Goal: Browse casually: Explore the website without a specific task or goal

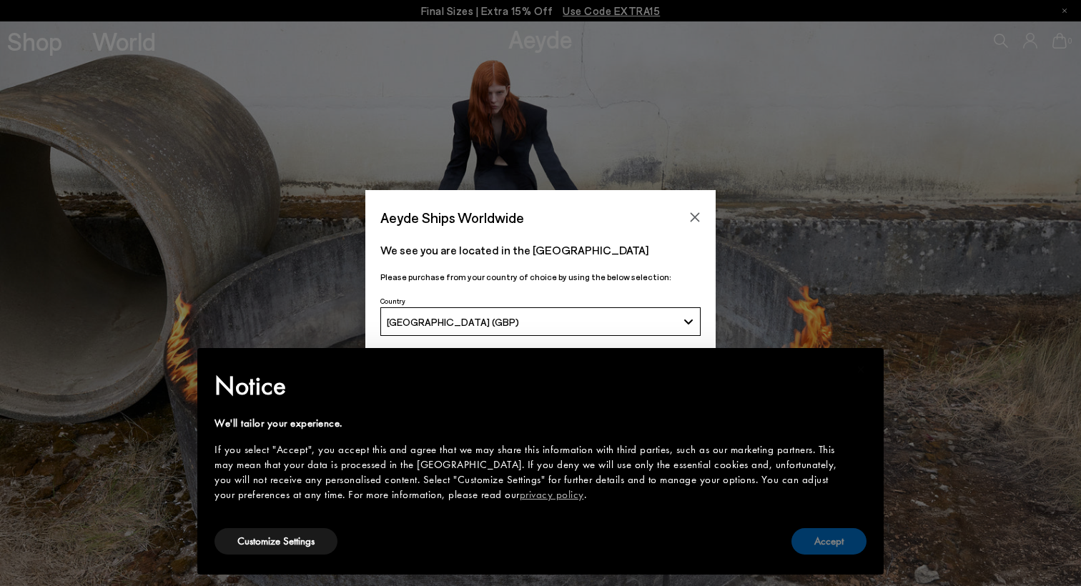
click at [825, 543] on button "Accept" at bounding box center [828, 541] width 75 height 26
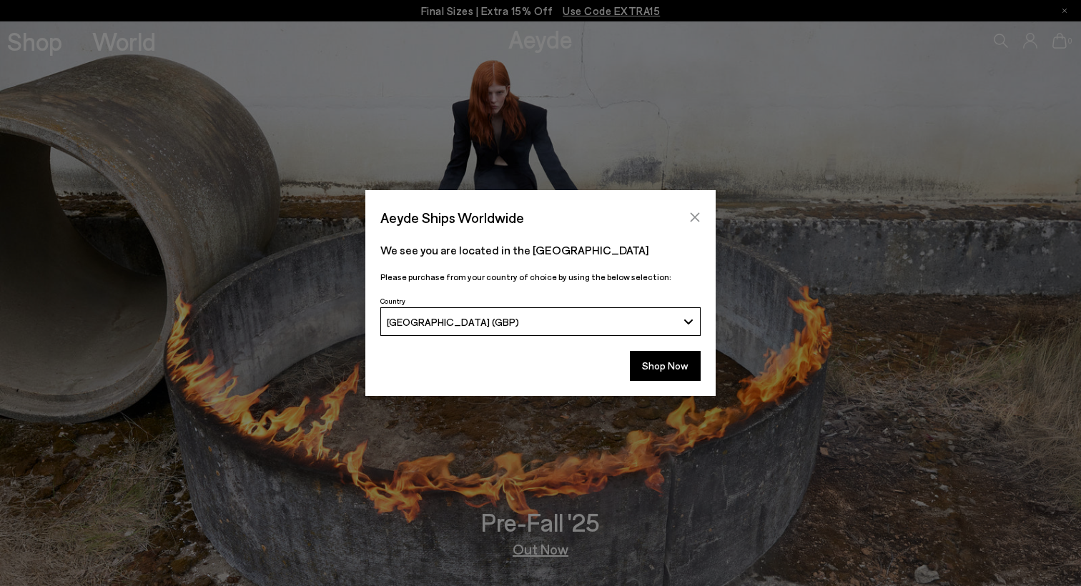
click at [694, 220] on icon "Close" at bounding box center [694, 217] width 11 height 11
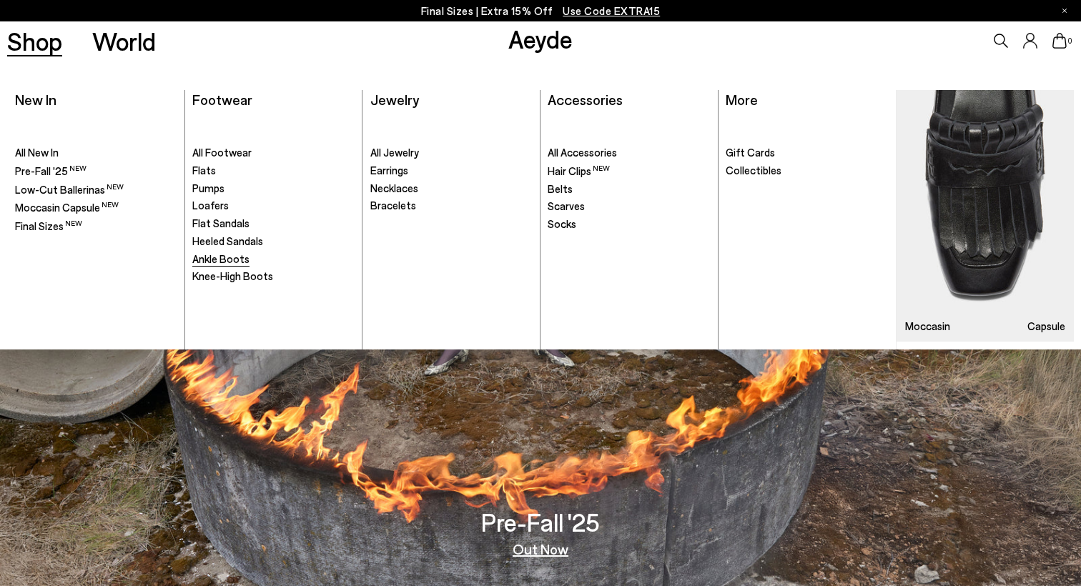
click at [229, 257] on span "Ankle Boots" at bounding box center [220, 258] width 57 height 13
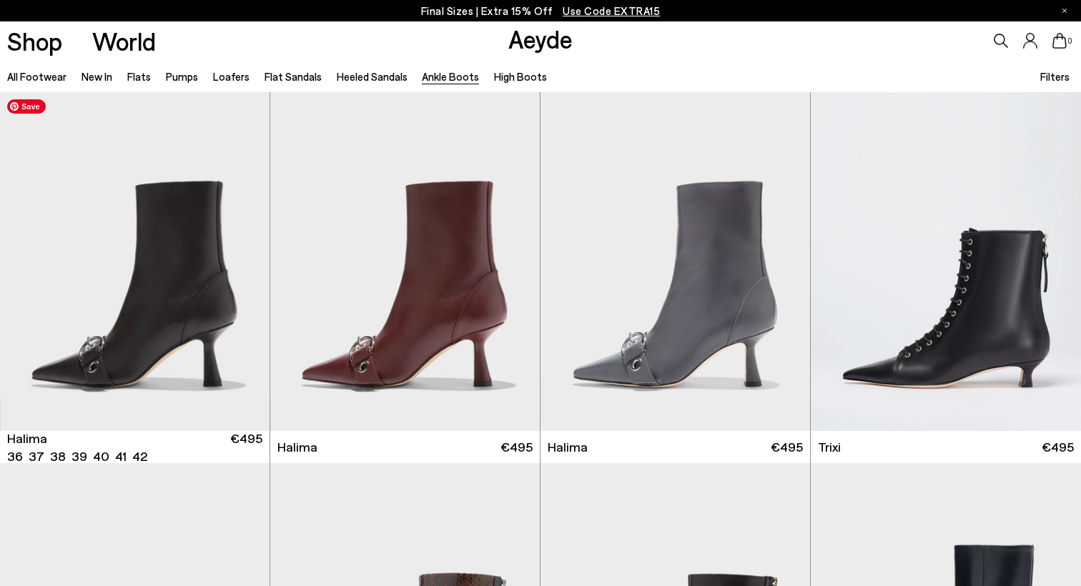
scroll to position [4, 0]
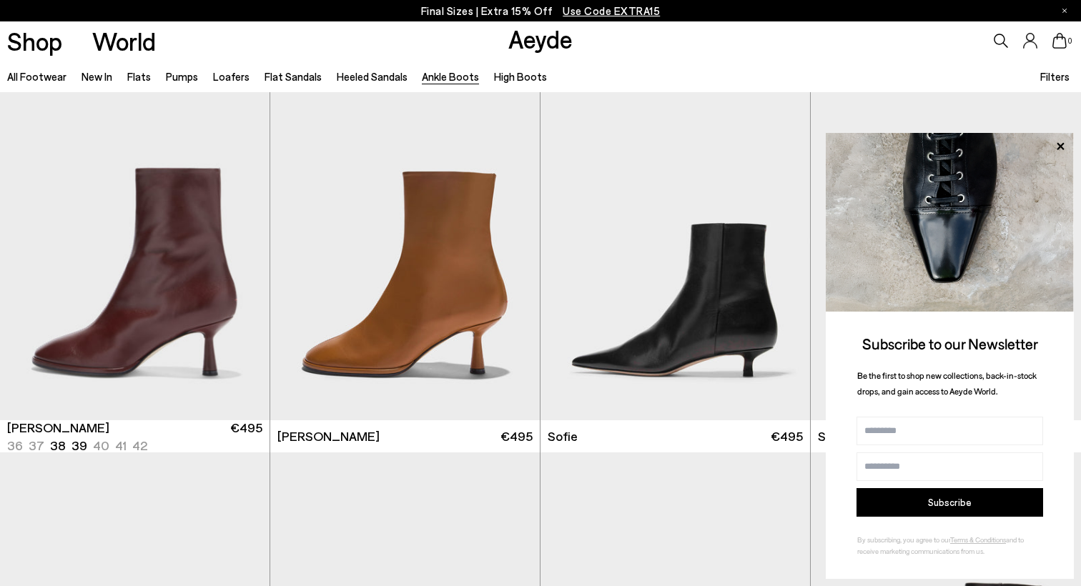
scroll to position [1130, 0]
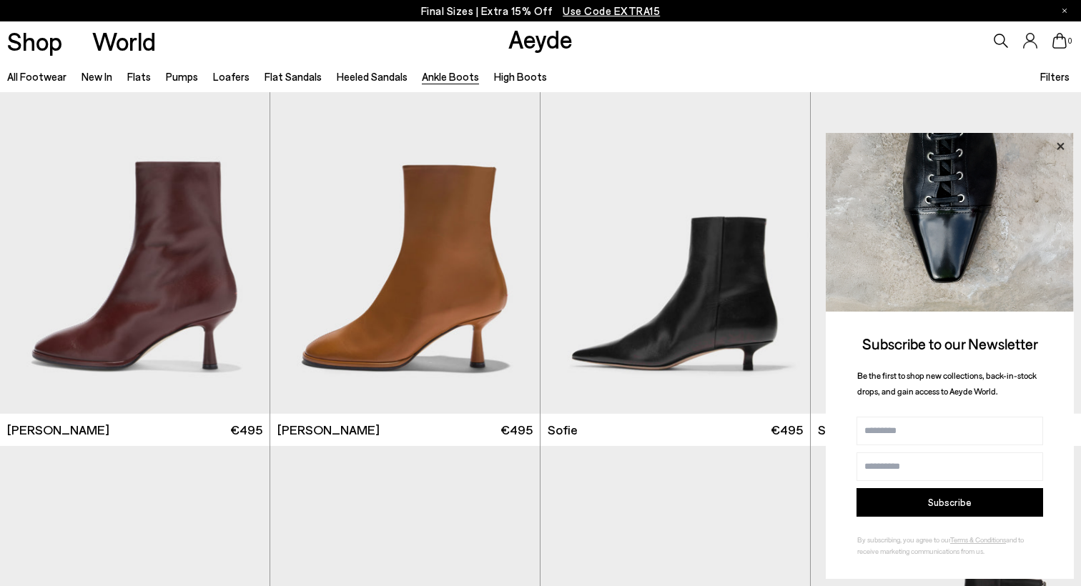
click at [1064, 143] on icon at bounding box center [1060, 146] width 19 height 19
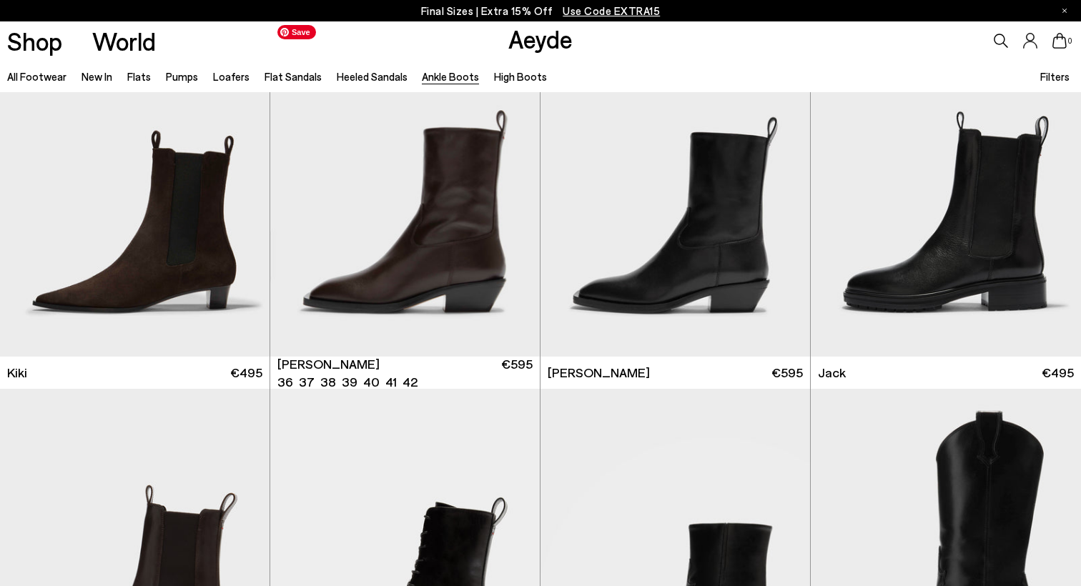
scroll to position [2298, 0]
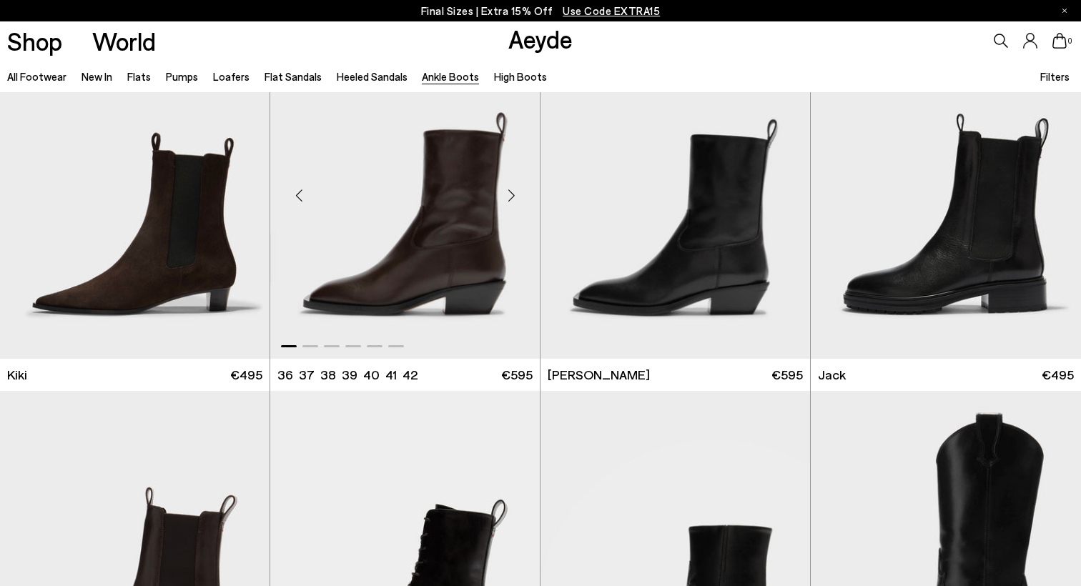
click at [514, 201] on div "Next slide" at bounding box center [511, 195] width 43 height 43
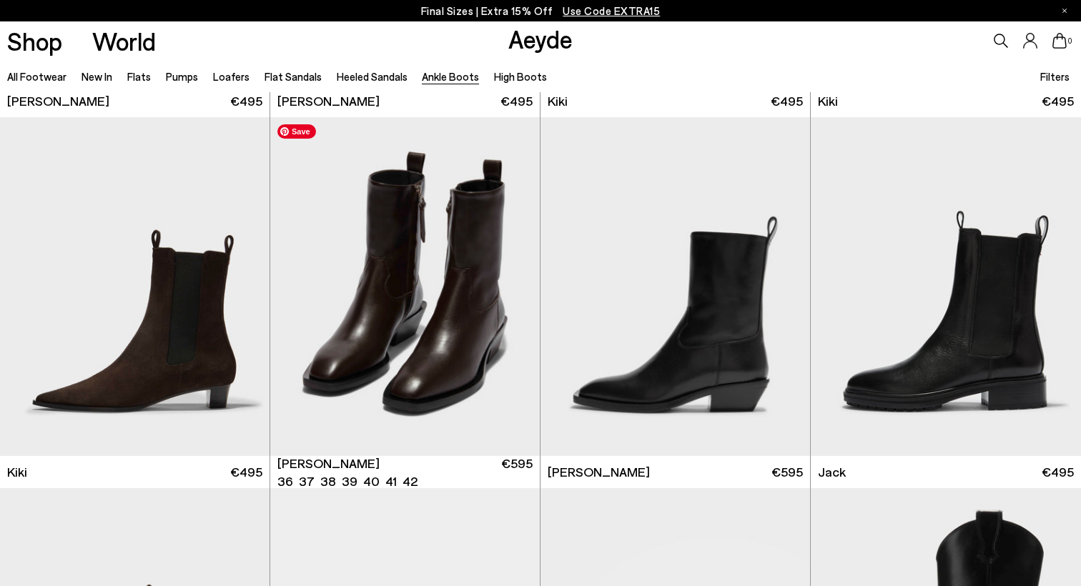
scroll to position [2180, 0]
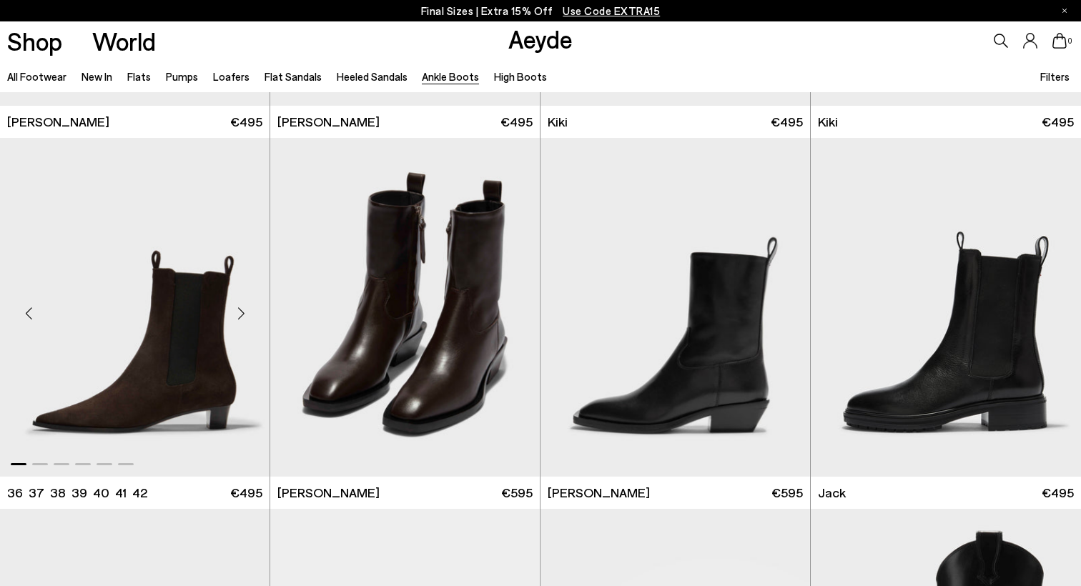
click at [239, 313] on div "Next slide" at bounding box center [240, 313] width 43 height 43
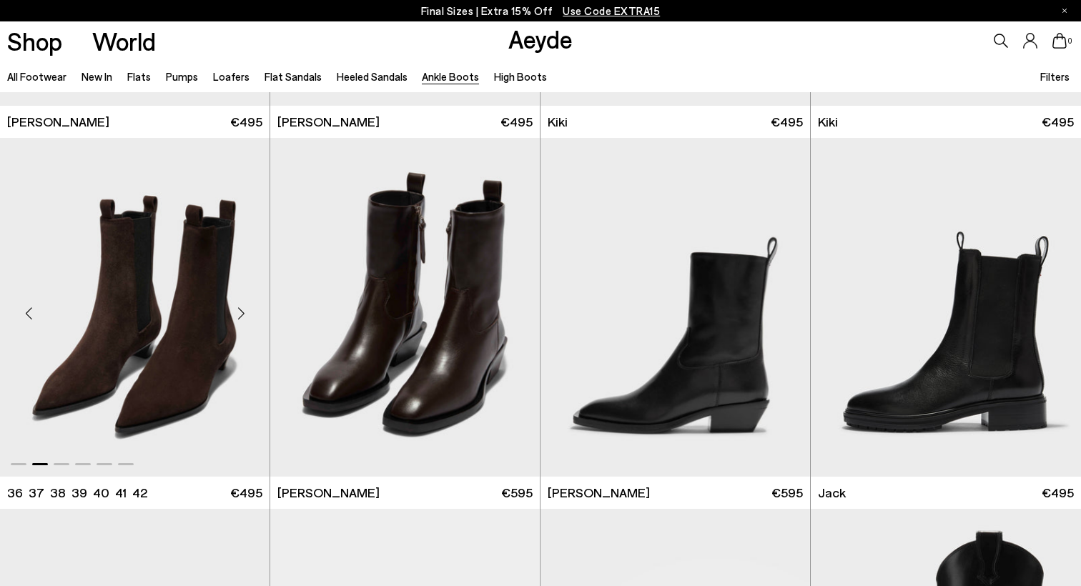
click at [239, 313] on div "Next slide" at bounding box center [240, 313] width 43 height 43
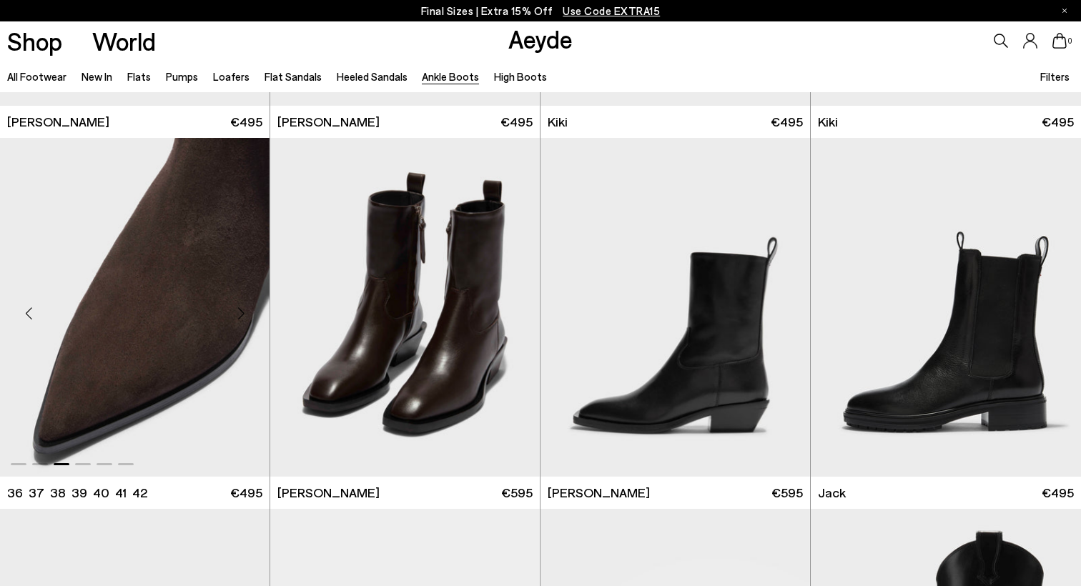
click at [239, 313] on div "Next slide" at bounding box center [240, 313] width 43 height 43
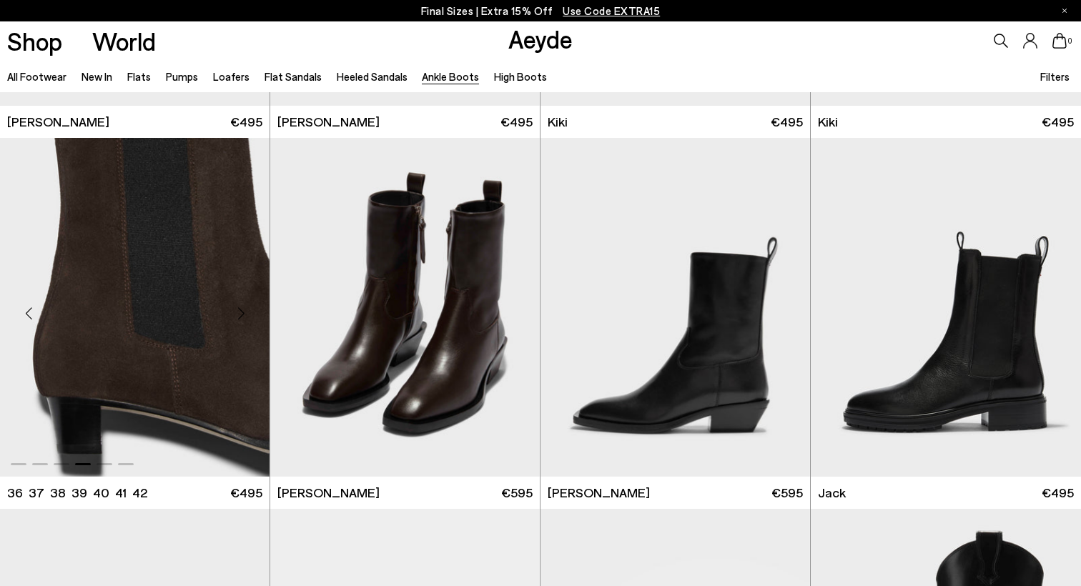
click at [239, 313] on div "Next slide" at bounding box center [240, 313] width 43 height 43
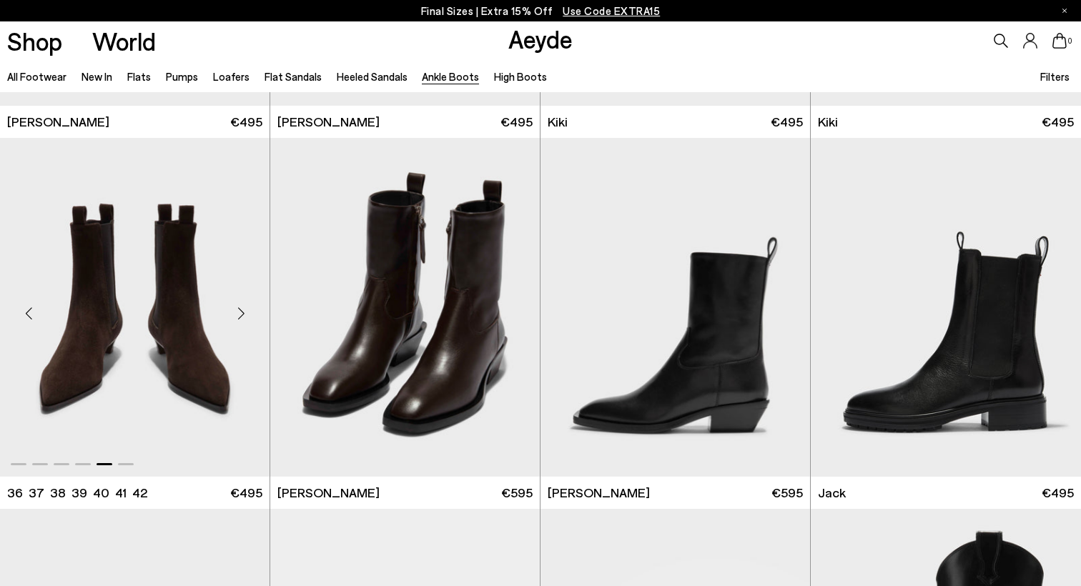
click at [239, 313] on div "Next slide" at bounding box center [240, 313] width 43 height 43
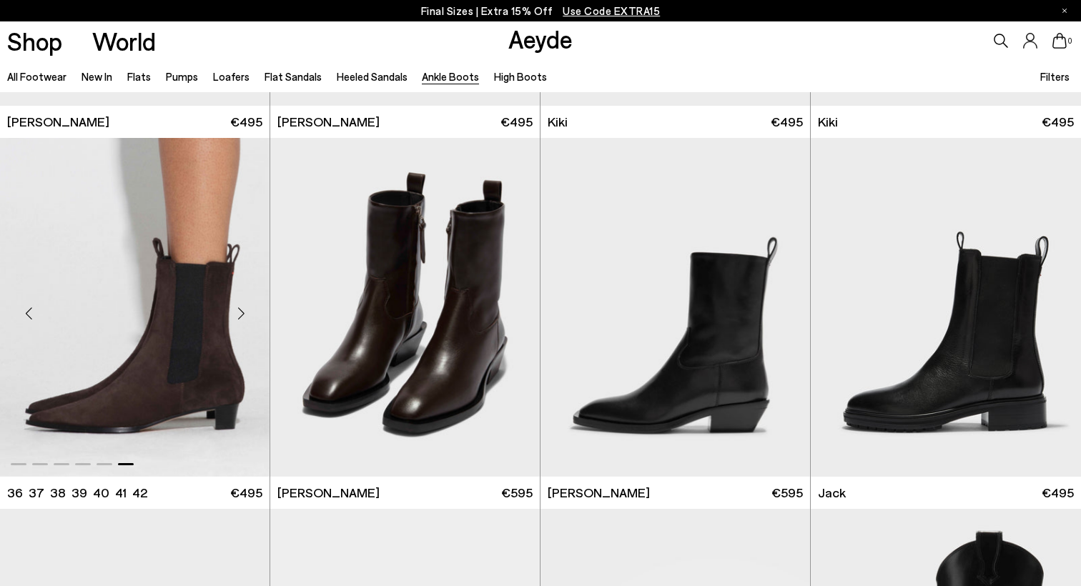
click at [239, 313] on div "Next slide" at bounding box center [240, 313] width 43 height 43
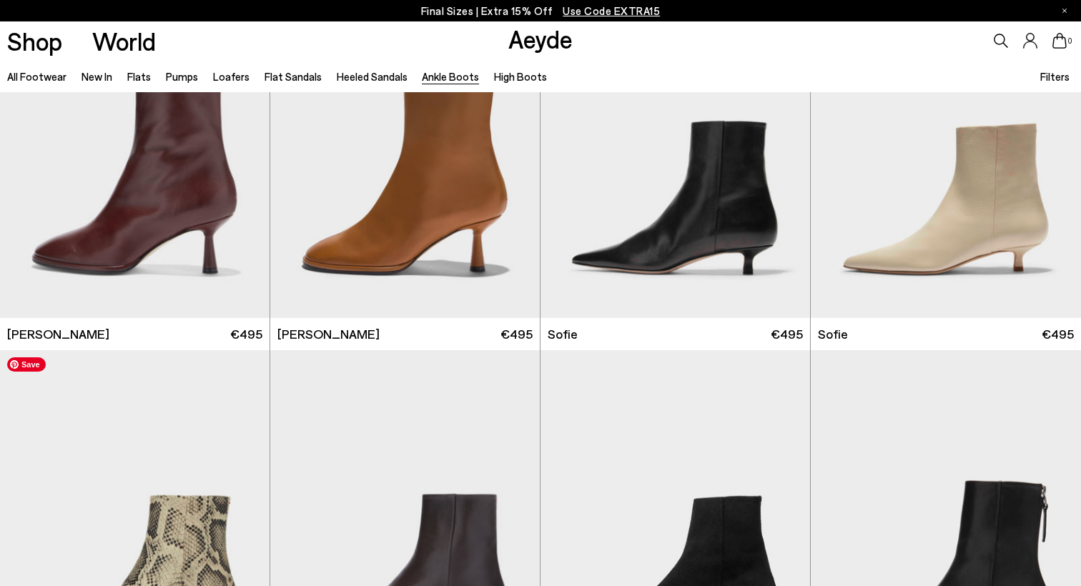
scroll to position [1139, 0]
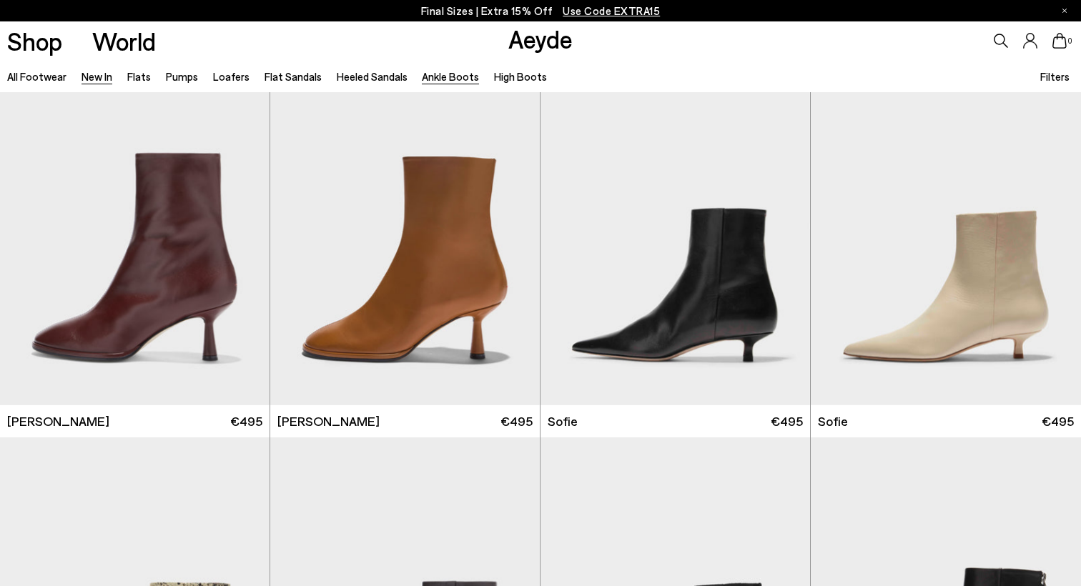
click at [106, 78] on link "New In" at bounding box center [96, 76] width 31 height 13
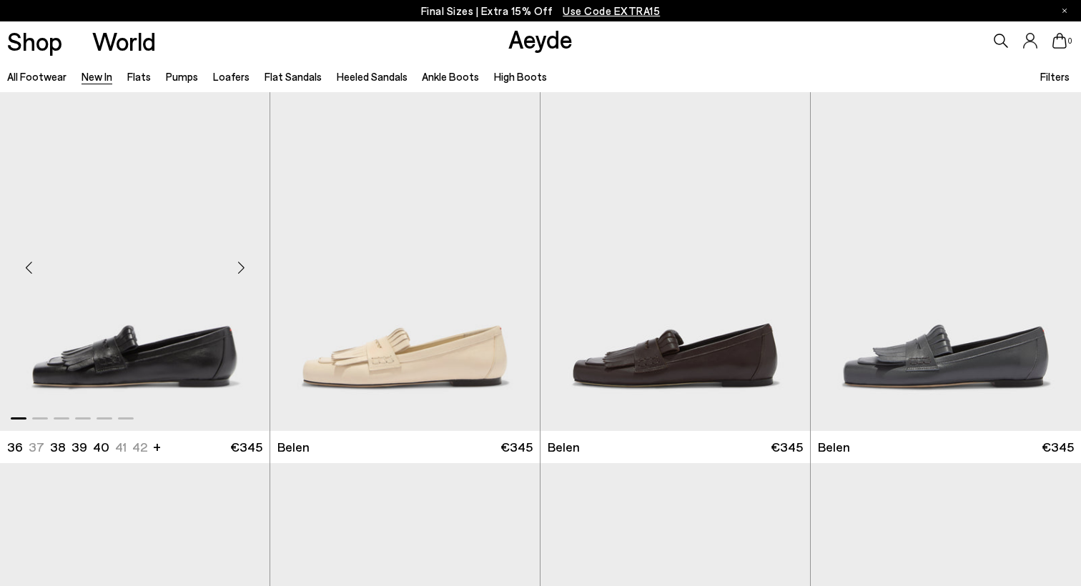
click at [238, 264] on div "Next slide" at bounding box center [240, 267] width 43 height 43
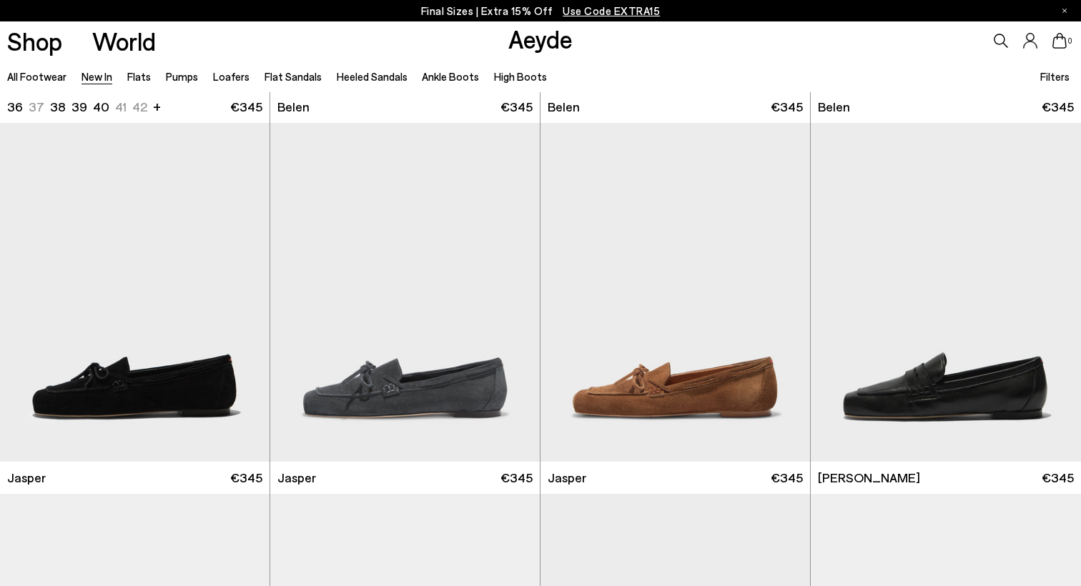
scroll to position [432, 0]
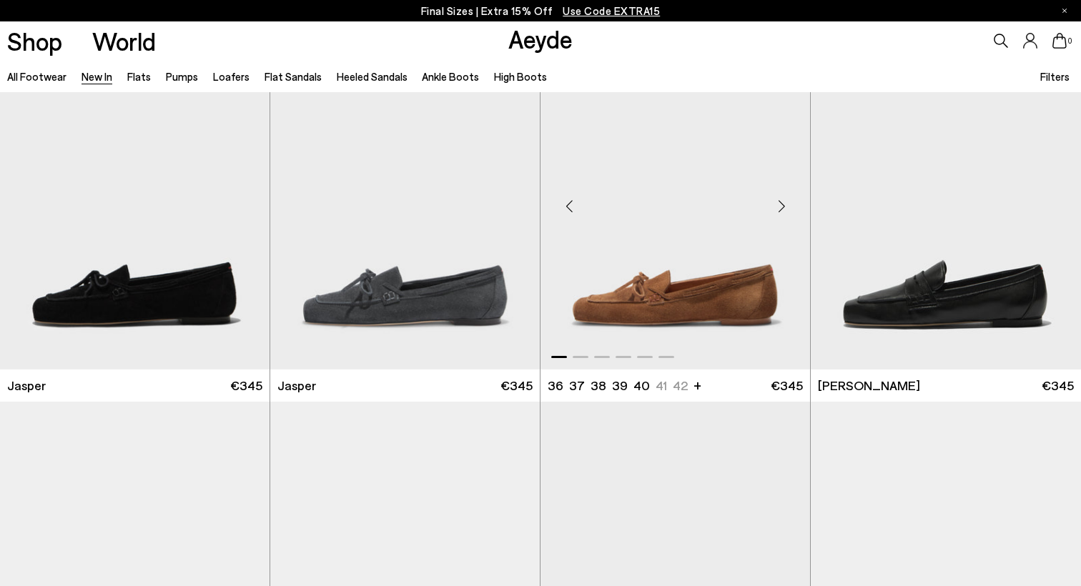
click at [783, 206] on div "Next slide" at bounding box center [781, 205] width 43 height 43
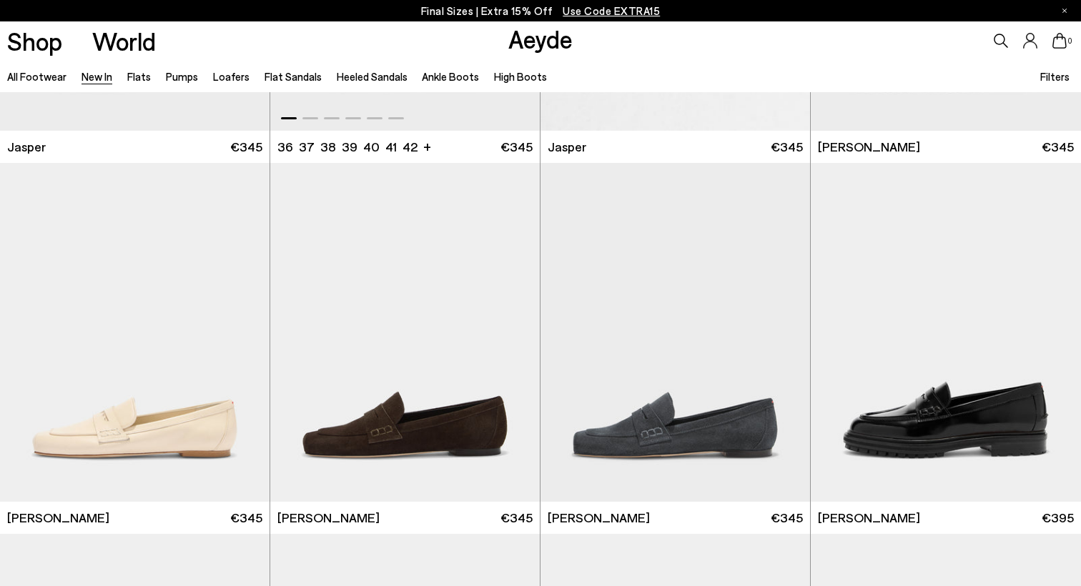
scroll to position [698, 0]
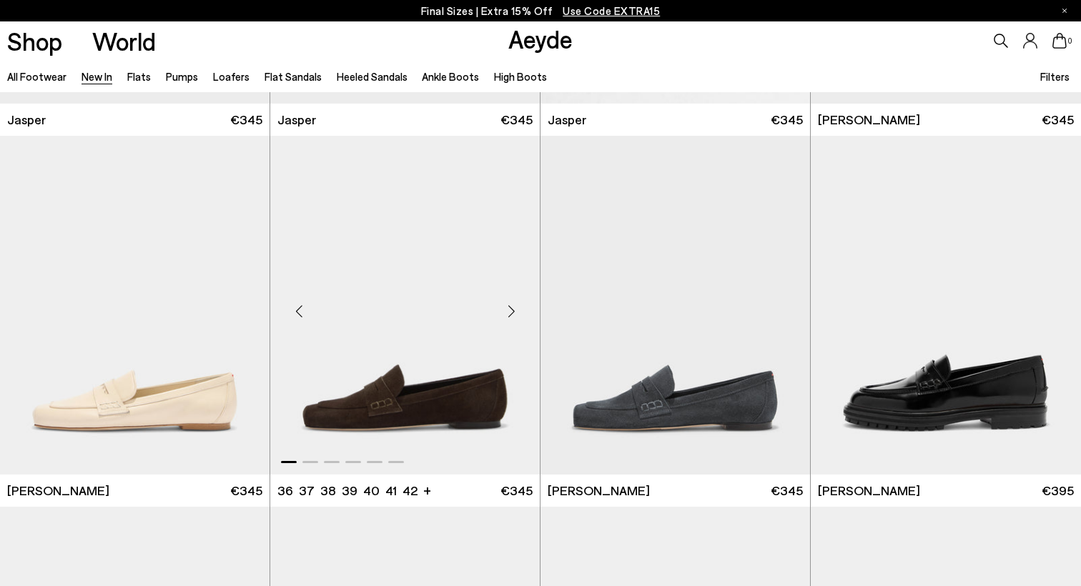
click at [509, 305] on div "Next slide" at bounding box center [511, 310] width 43 height 43
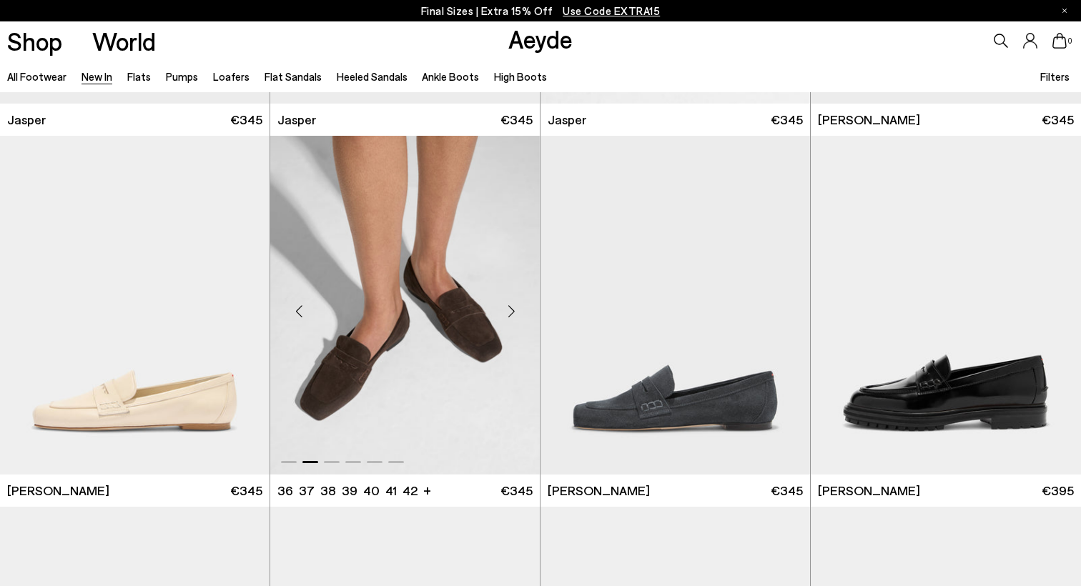
click at [509, 305] on div "Next slide" at bounding box center [511, 310] width 43 height 43
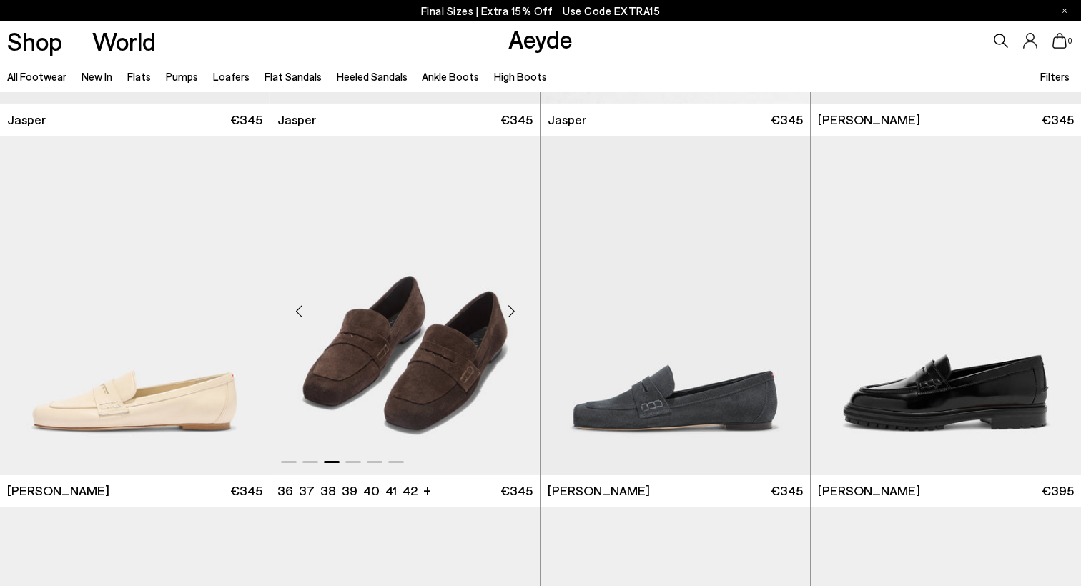
click at [509, 305] on div "Next slide" at bounding box center [511, 310] width 43 height 43
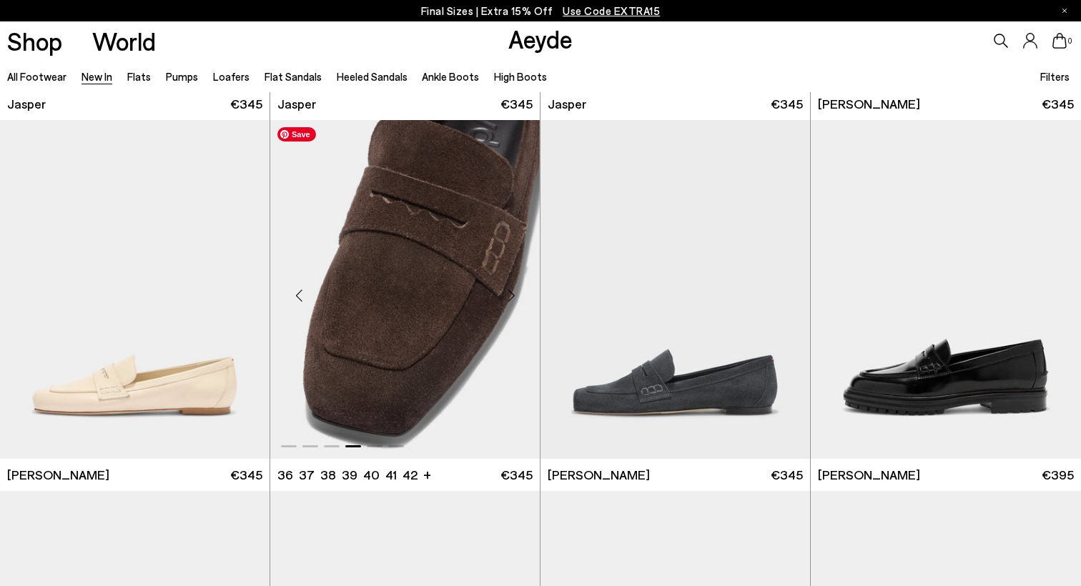
scroll to position [736, 0]
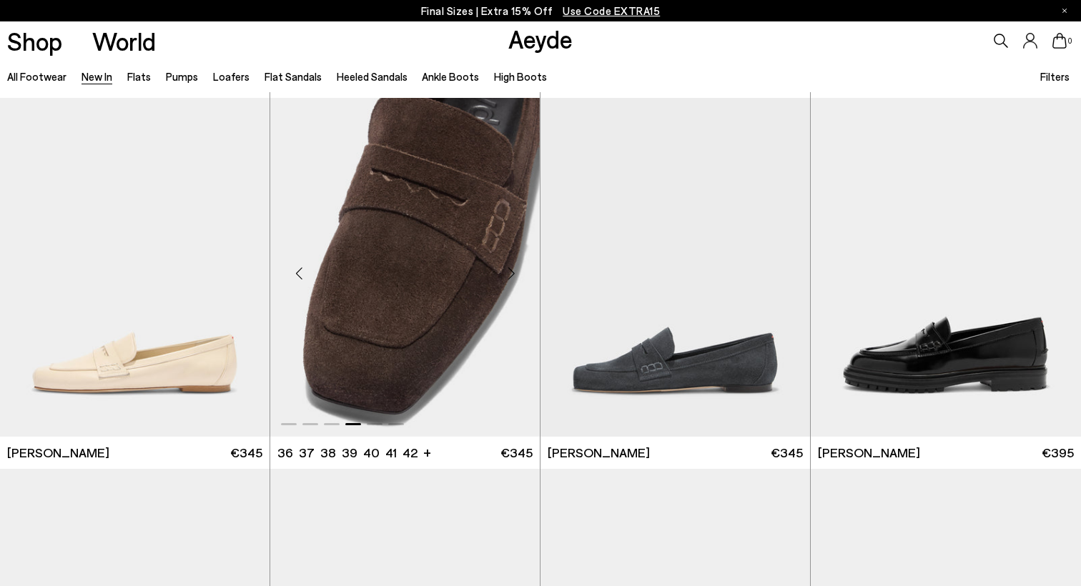
click at [298, 272] on div "Previous slide" at bounding box center [298, 273] width 43 height 43
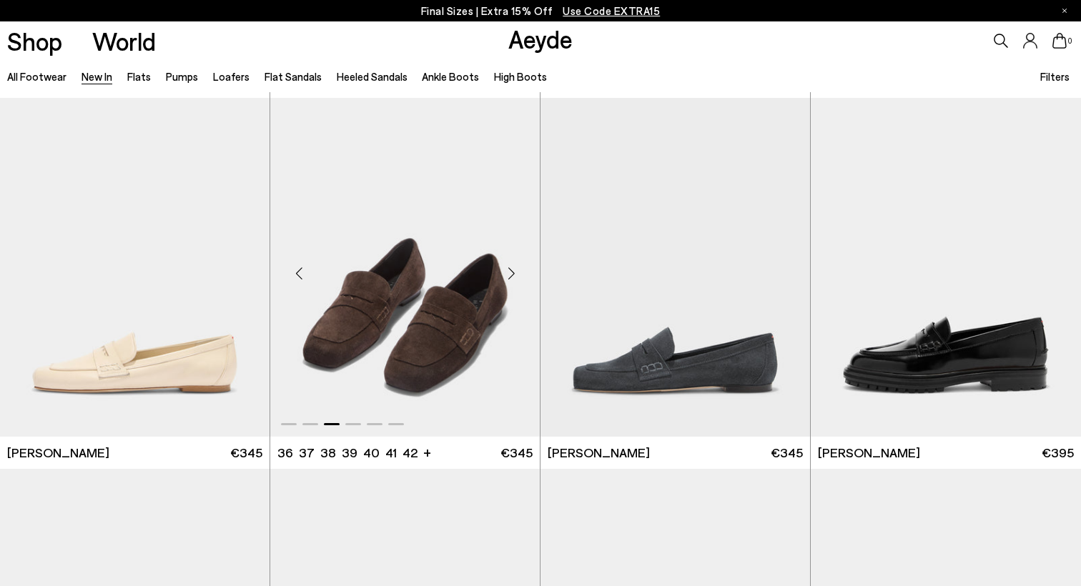
click at [298, 272] on div "Previous slide" at bounding box center [298, 273] width 43 height 43
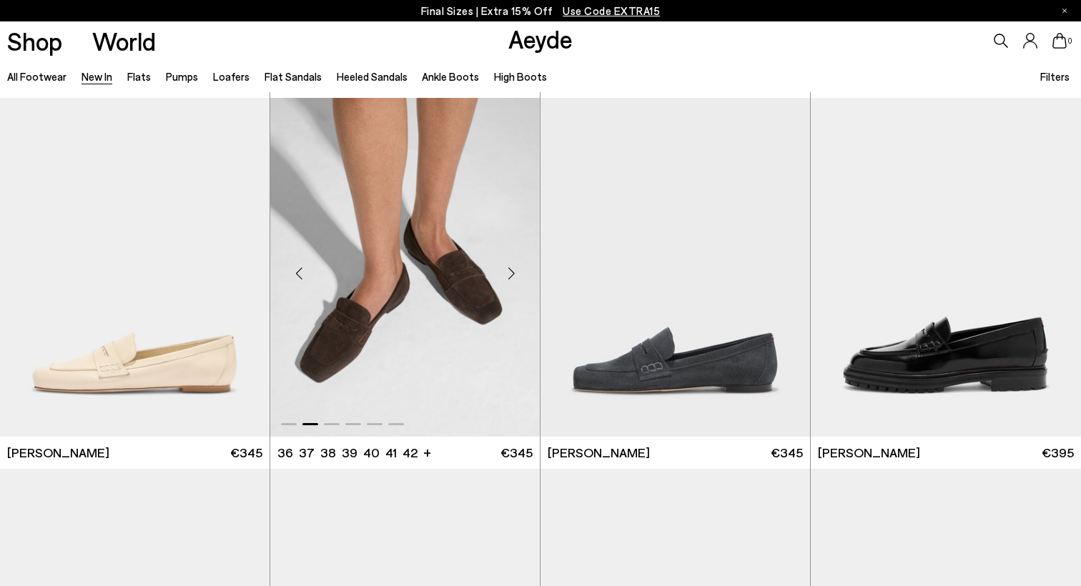
click at [298, 272] on div "Previous slide" at bounding box center [298, 273] width 43 height 43
